Goal: Task Accomplishment & Management: Manage account settings

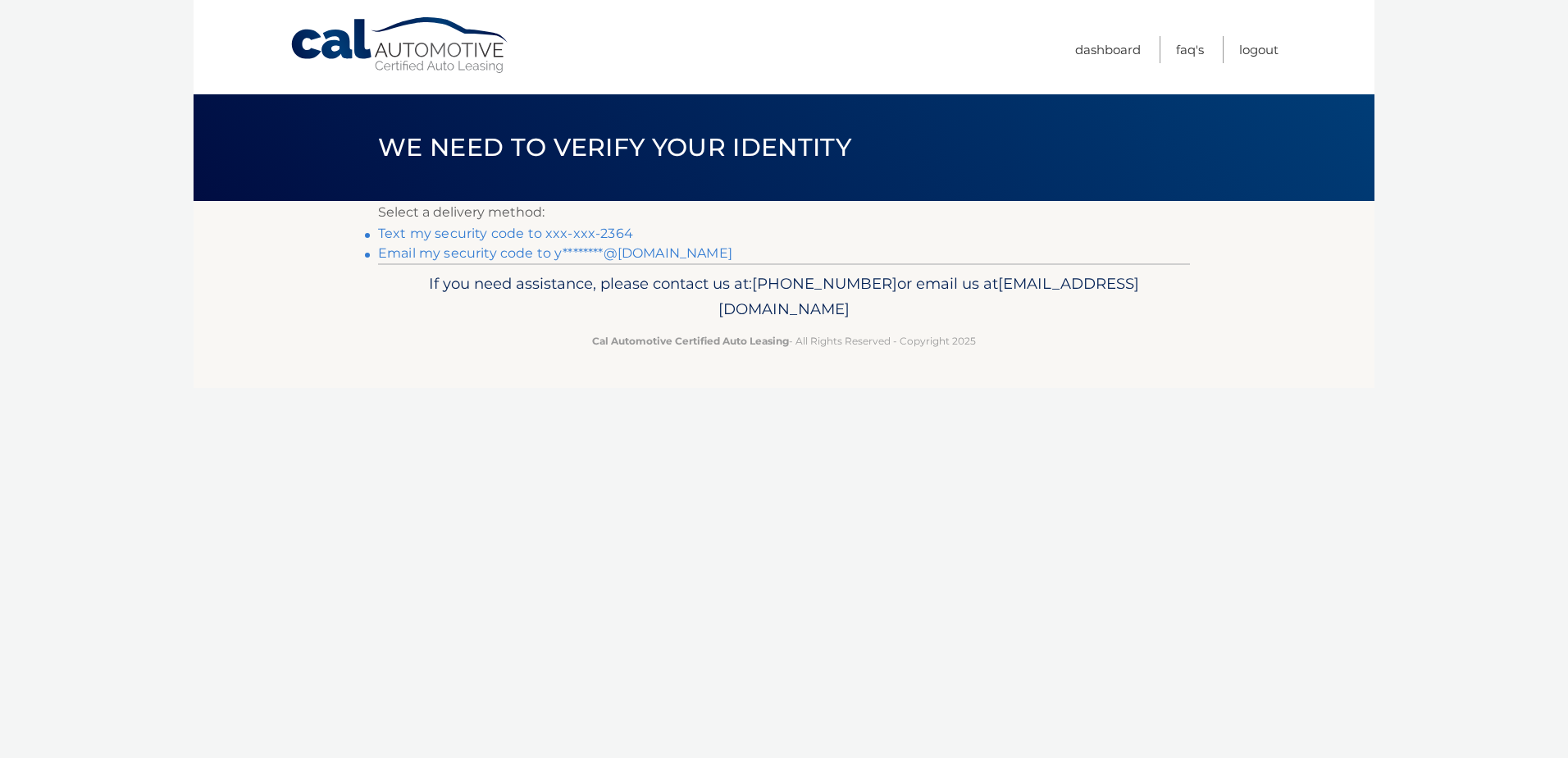
click at [498, 229] on link "Text my security code to xxx-xxx-2364" at bounding box center [506, 234] width 255 height 16
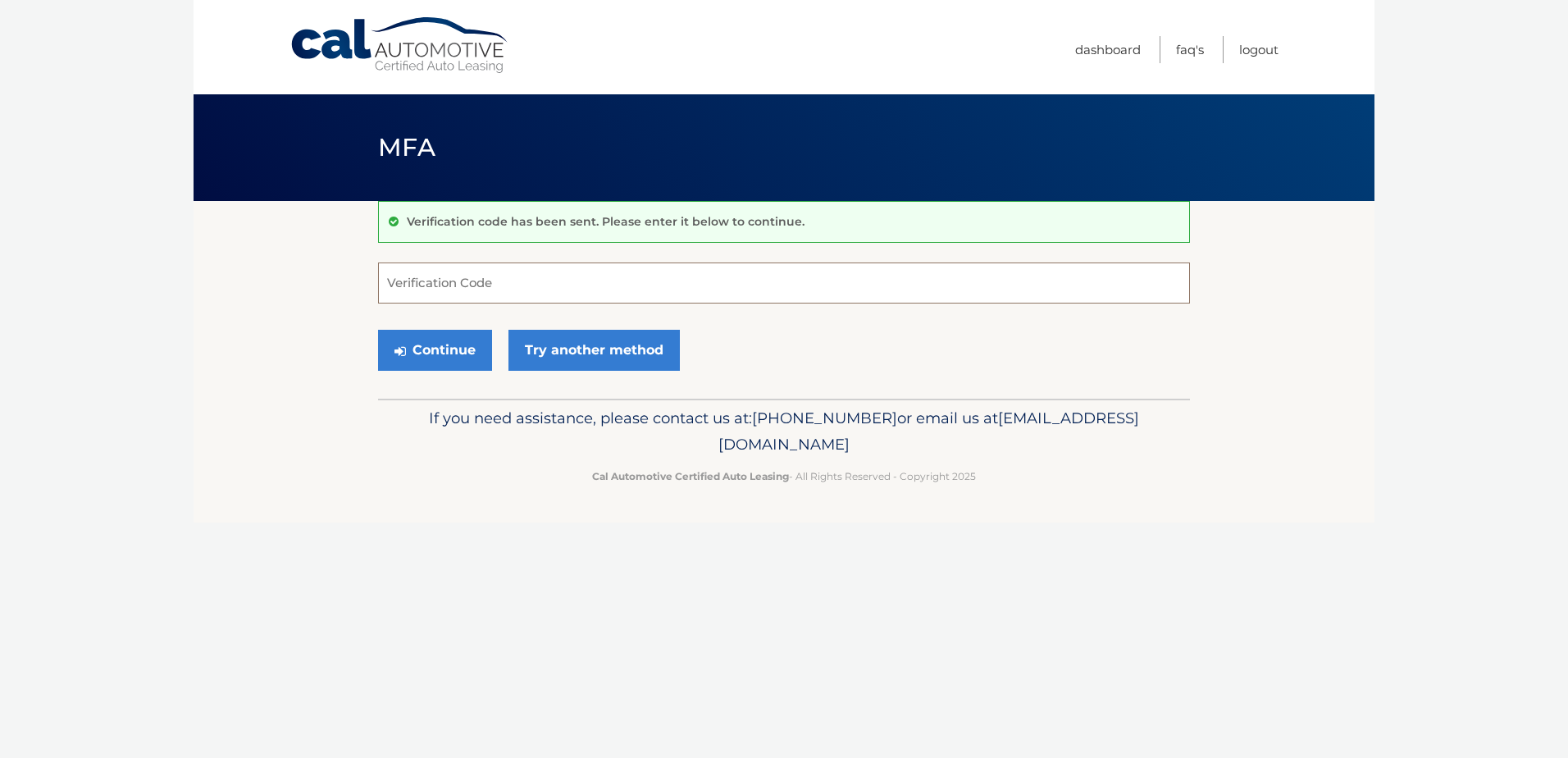
click at [493, 282] on input "Verification Code" at bounding box center [784, 283] width 811 height 41
type input "577279"
click at [453, 336] on button "Continue" at bounding box center [434, 349] width 114 height 41
click at [447, 343] on button "Continue" at bounding box center [434, 349] width 114 height 41
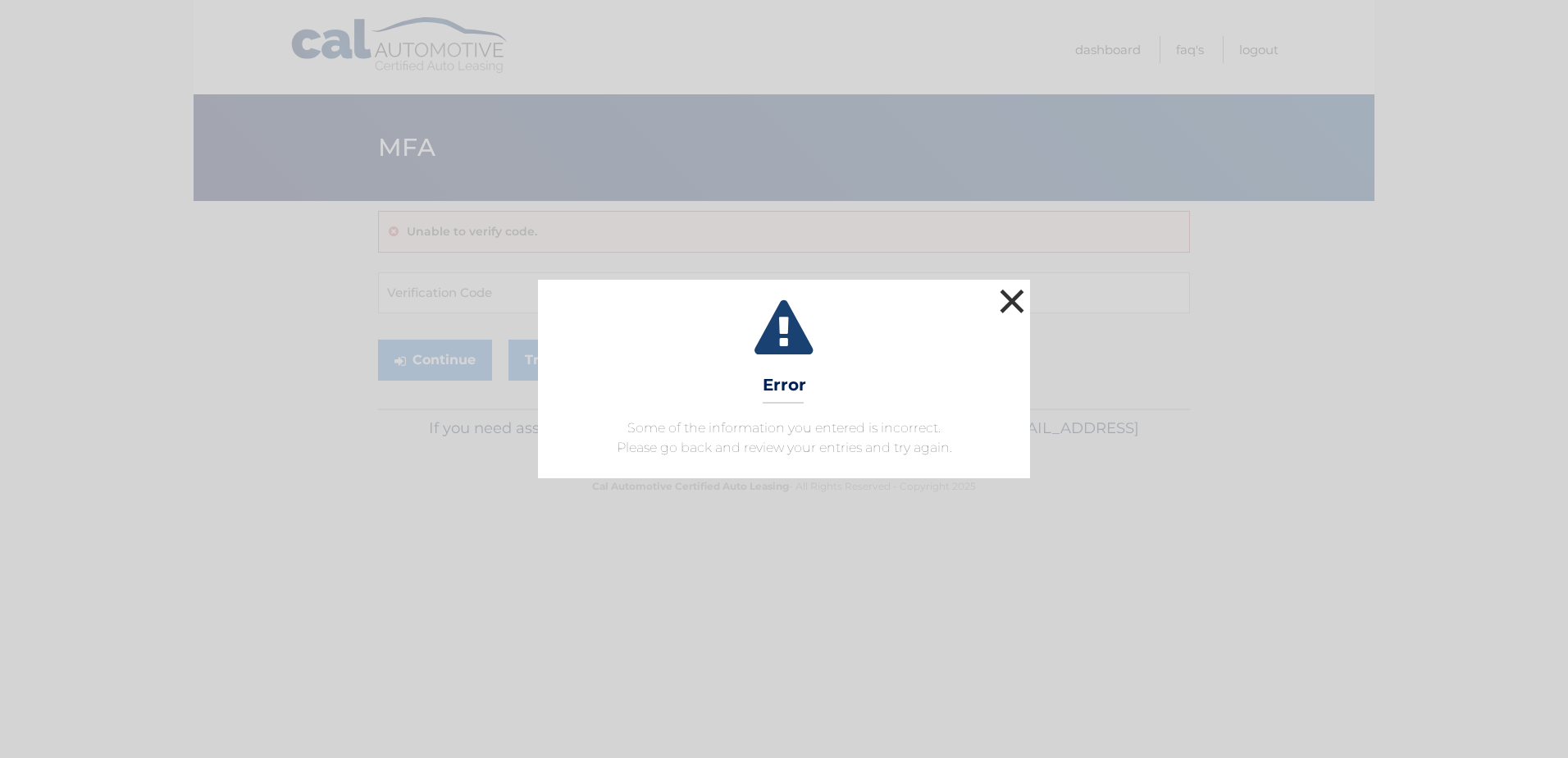
click at [1011, 302] on button "×" at bounding box center [1012, 302] width 33 height 33
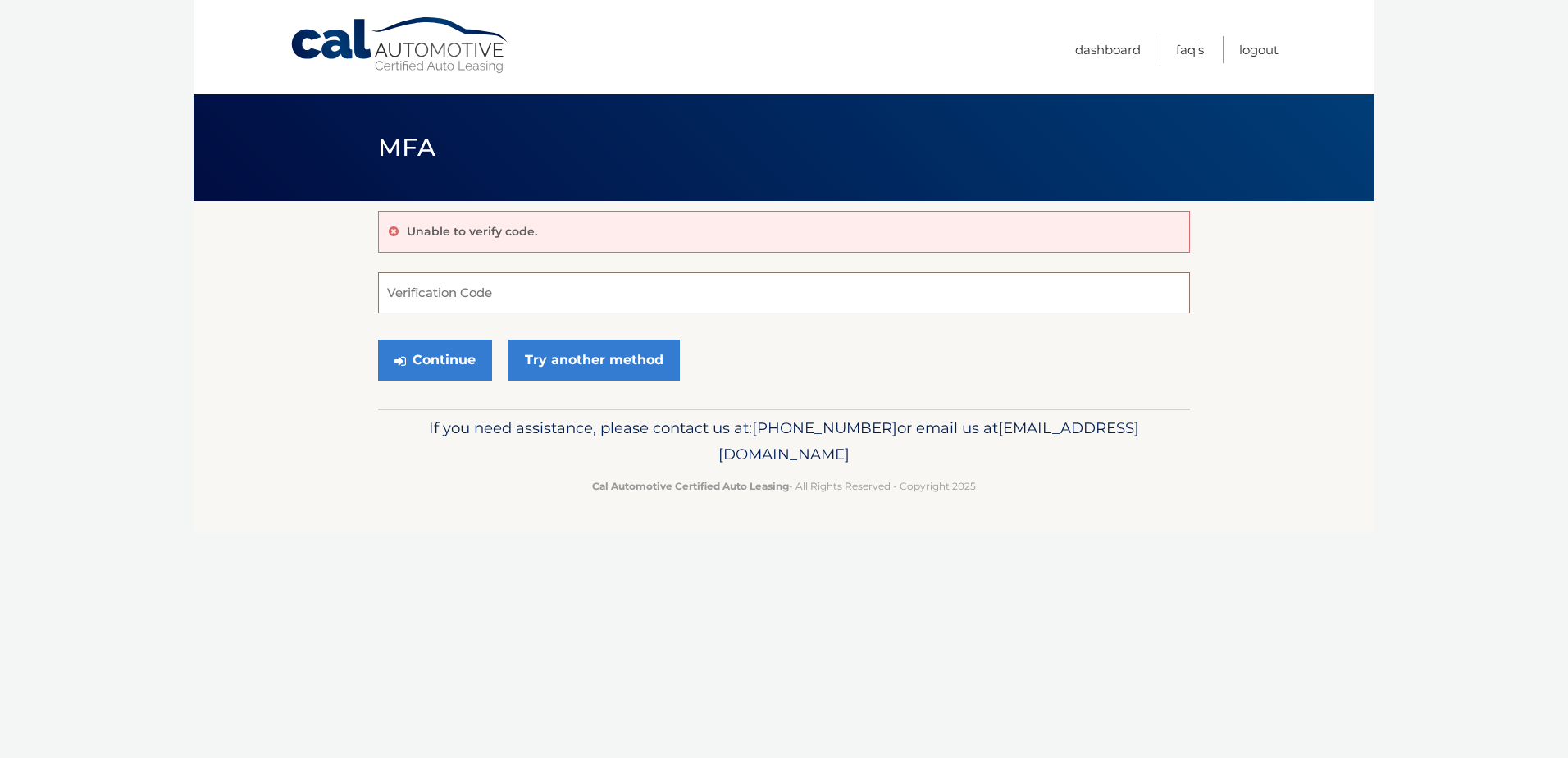
click at [559, 292] on input "Verification Code" at bounding box center [784, 292] width 811 height 41
type input "577279"
click at [466, 350] on button "Continue" at bounding box center [434, 360] width 114 height 41
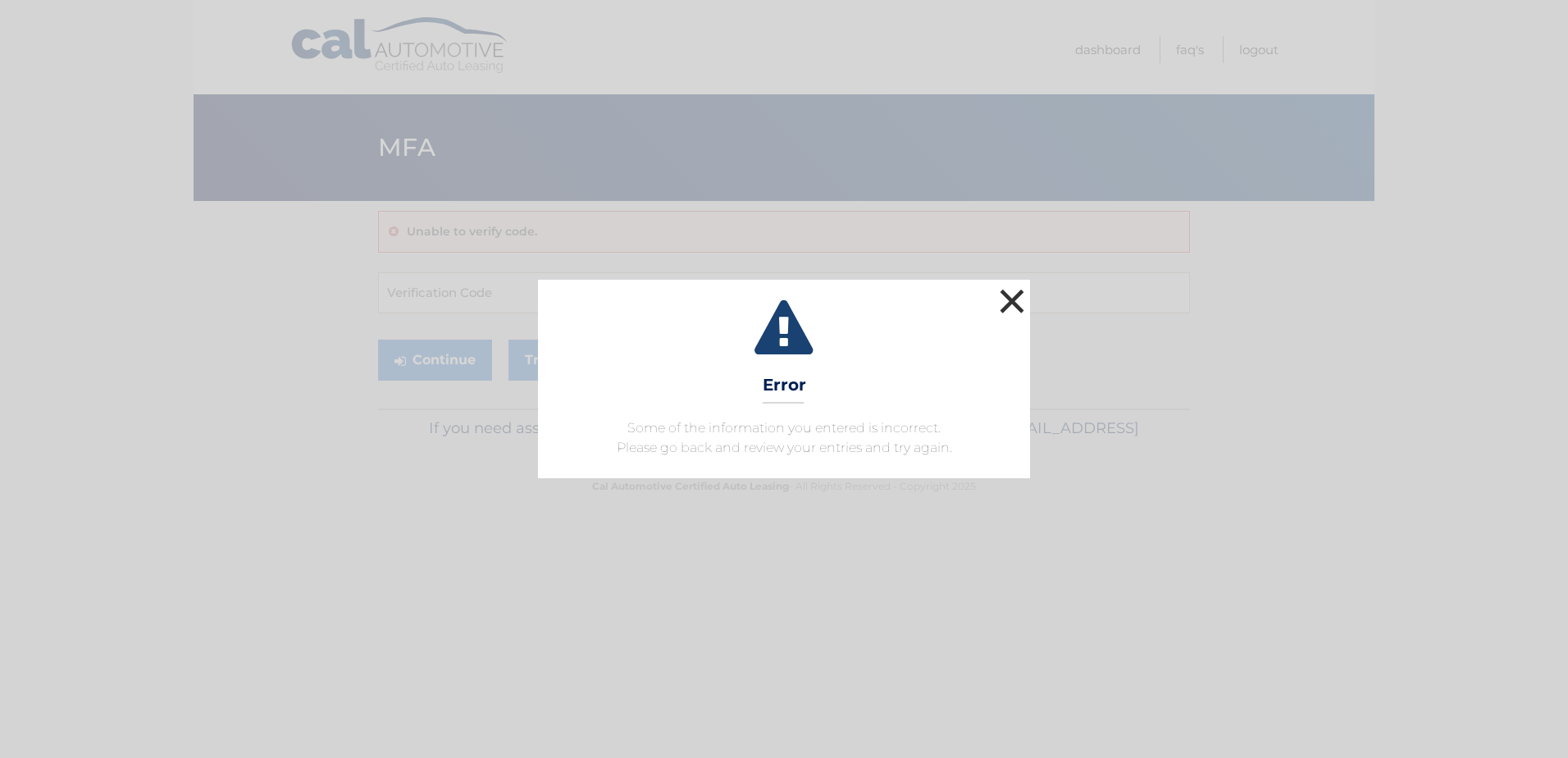
click at [1022, 305] on button "×" at bounding box center [1012, 302] width 33 height 33
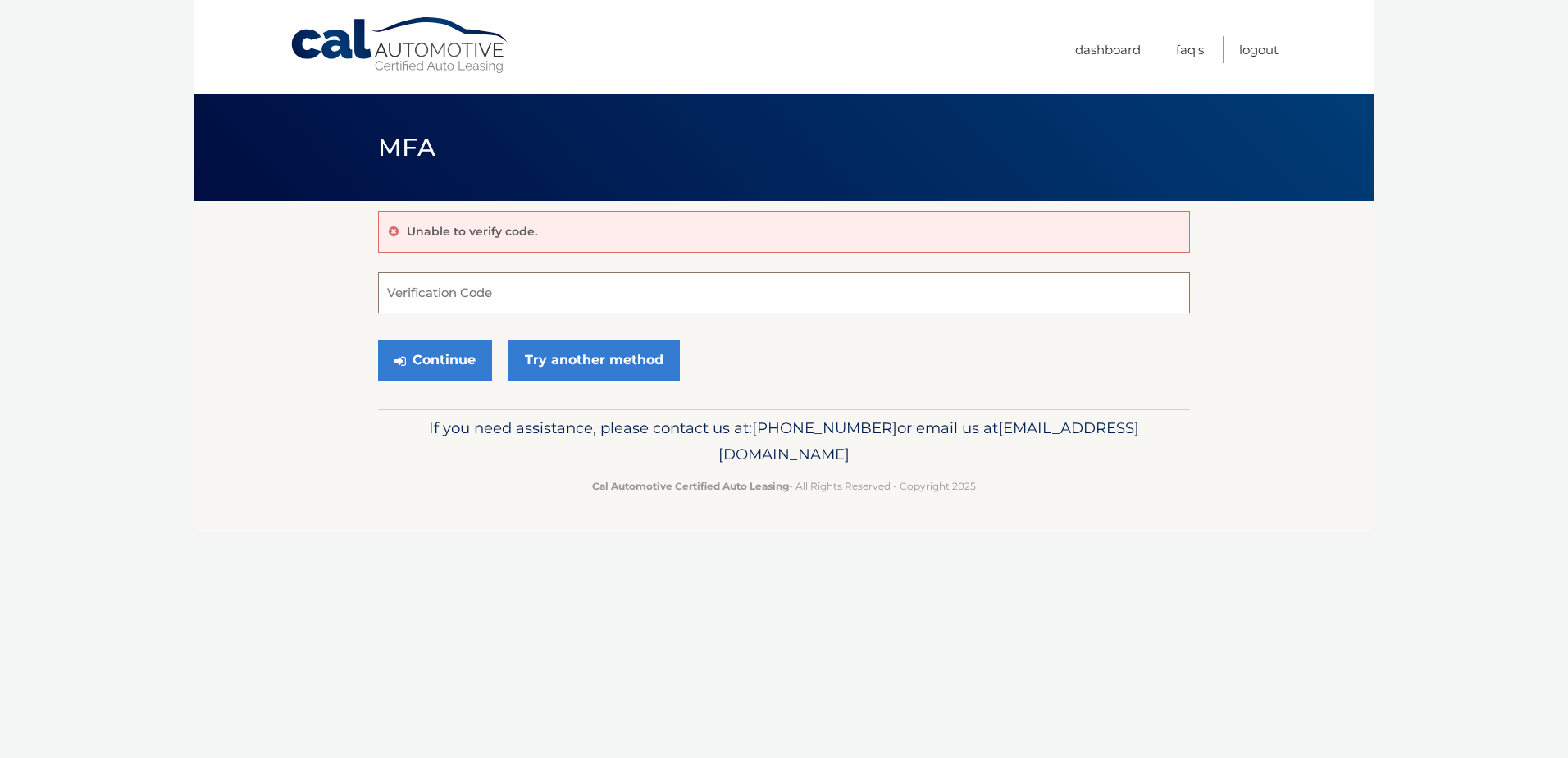
click at [679, 278] on input "Verification Code" at bounding box center [784, 292] width 811 height 41
type input "577279"
click at [433, 354] on button "Continue" at bounding box center [434, 360] width 114 height 41
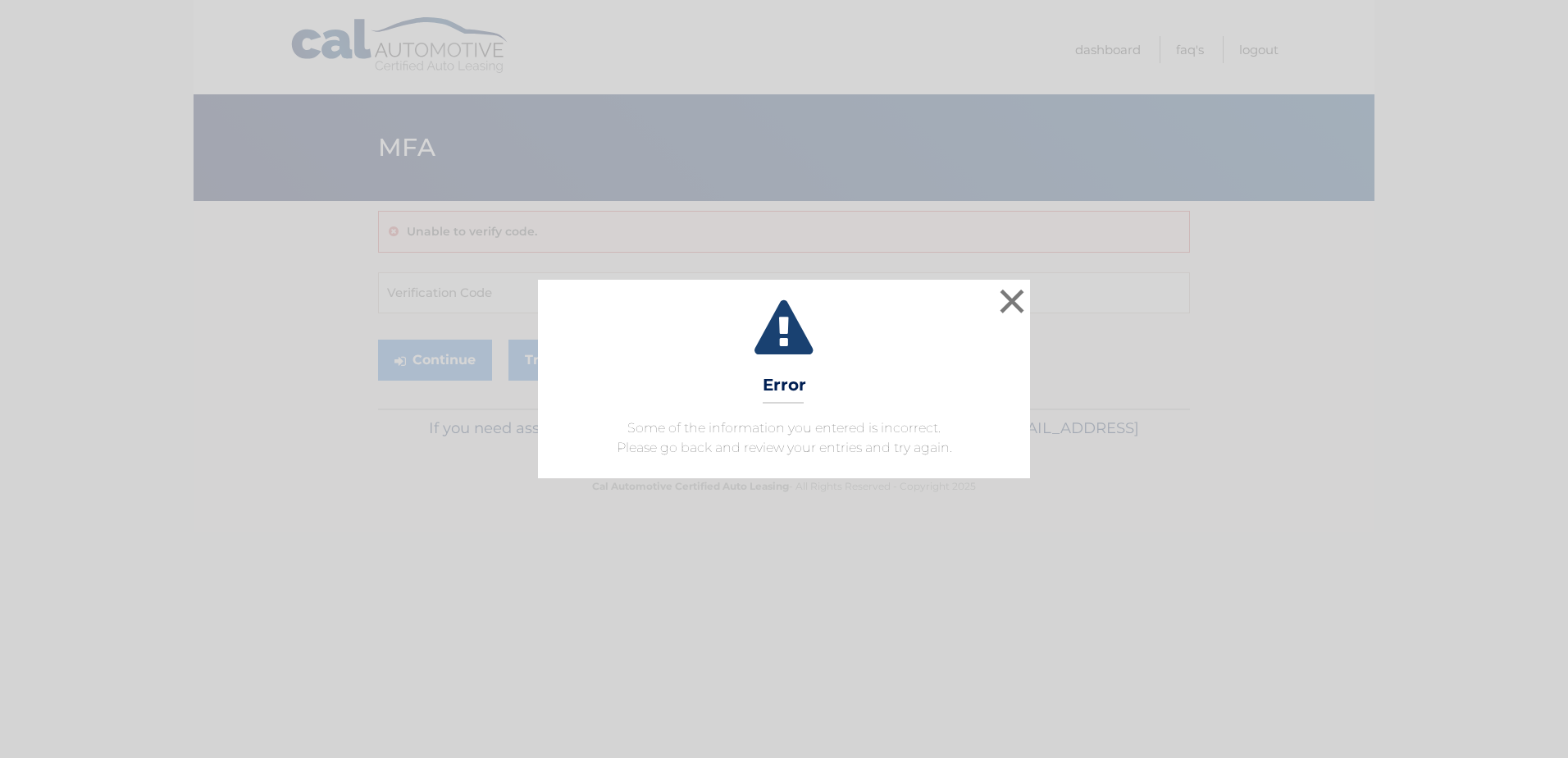
click at [1040, 313] on div "× Error Some of the information you entered is incorrect. Please go back and re…" at bounding box center [784, 379] width 1555 height 198
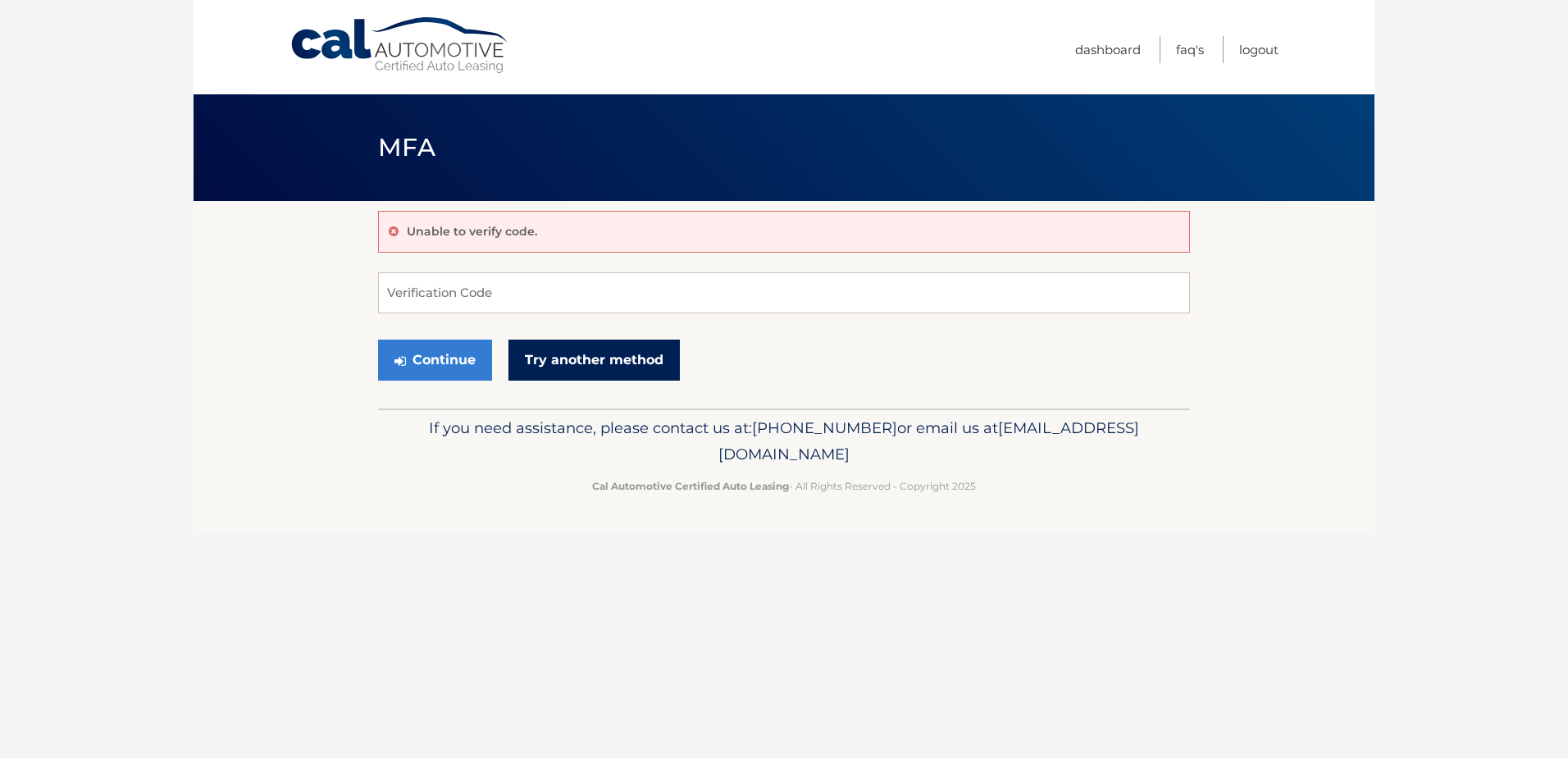
click at [613, 356] on link "Try another method" at bounding box center [593, 360] width 171 height 41
